Goal: Use online tool/utility: Utilize a website feature to perform a specific function

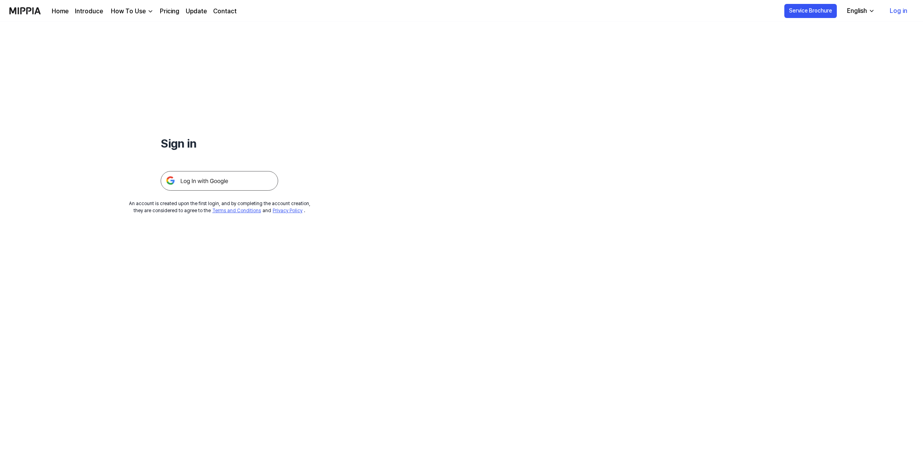
click at [237, 191] on img at bounding box center [220, 181] width 118 height 20
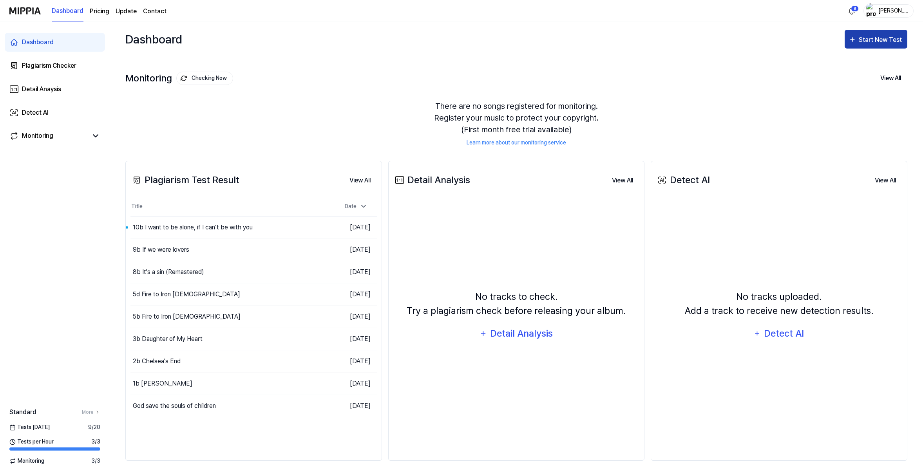
click at [859, 45] on div "Start New Test" at bounding box center [881, 40] width 45 height 10
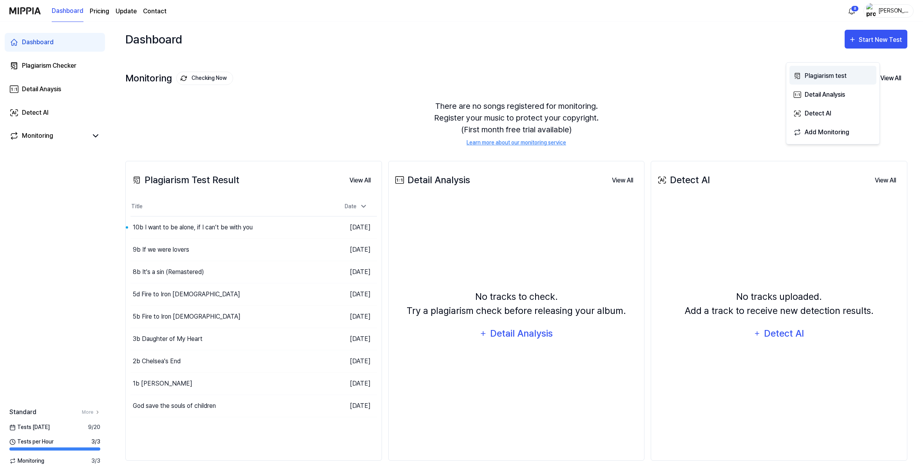
click at [827, 80] on div "Plagiarism test" at bounding box center [839, 76] width 68 height 10
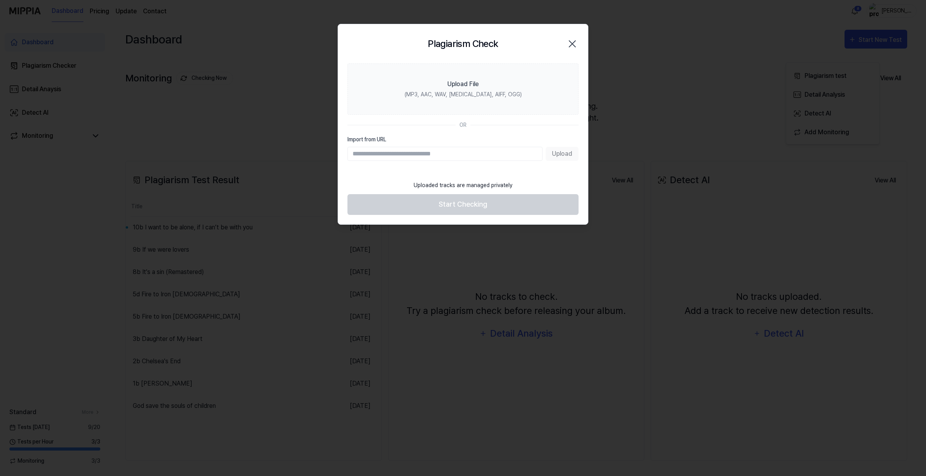
click at [569, 49] on icon "button" at bounding box center [572, 44] width 13 height 13
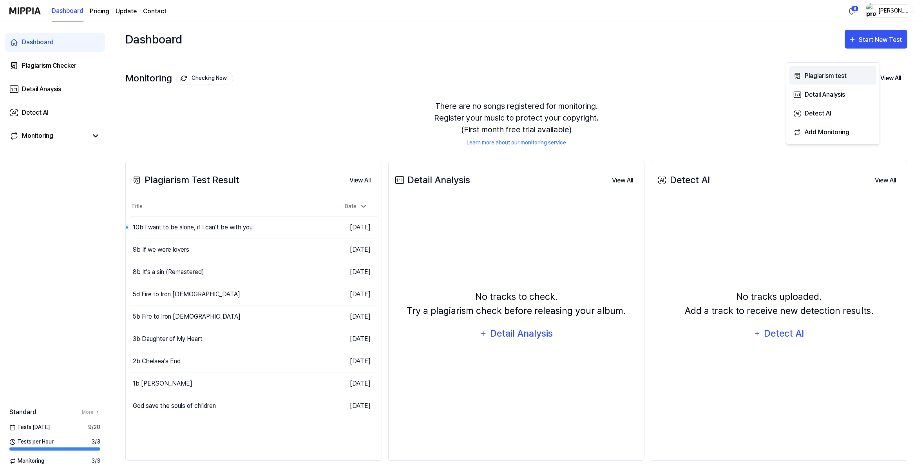
click at [842, 78] on div "Plagiarism test" at bounding box center [839, 76] width 68 height 10
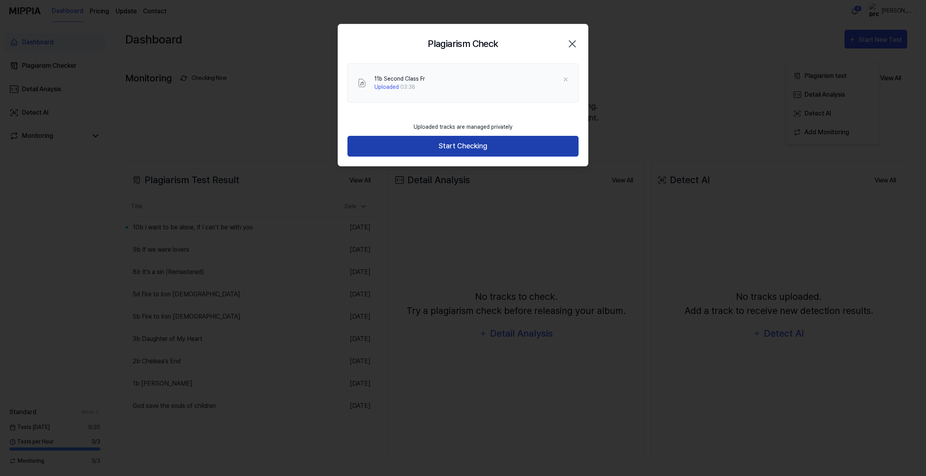
click at [467, 157] on button "Start Checking" at bounding box center [462, 146] width 231 height 21
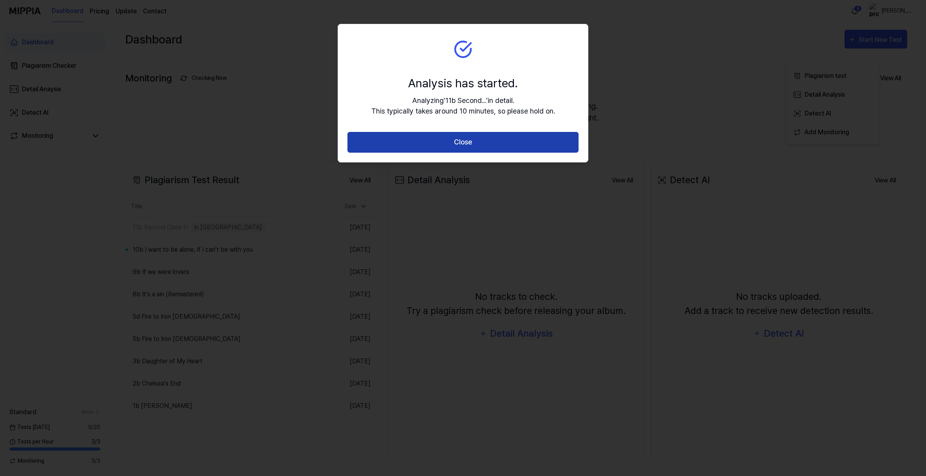
click at [468, 153] on button "Close" at bounding box center [462, 142] width 231 height 21
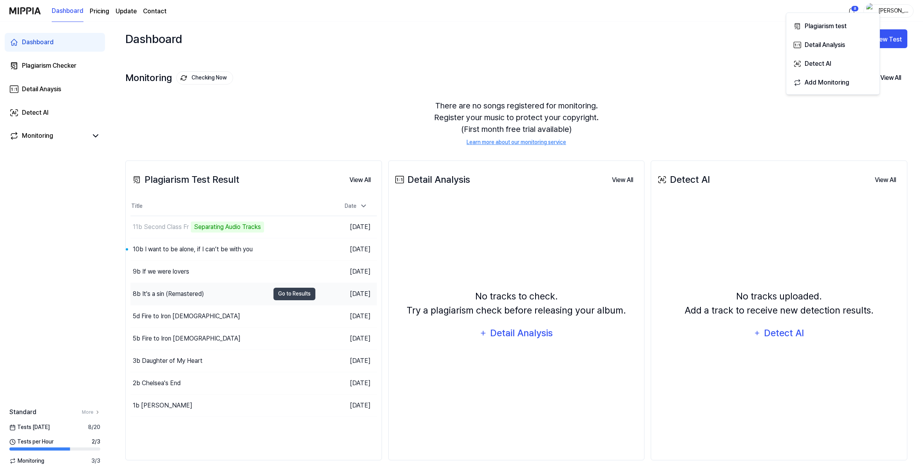
scroll to position [76, 0]
